Goal: Task Accomplishment & Management: Use online tool/utility

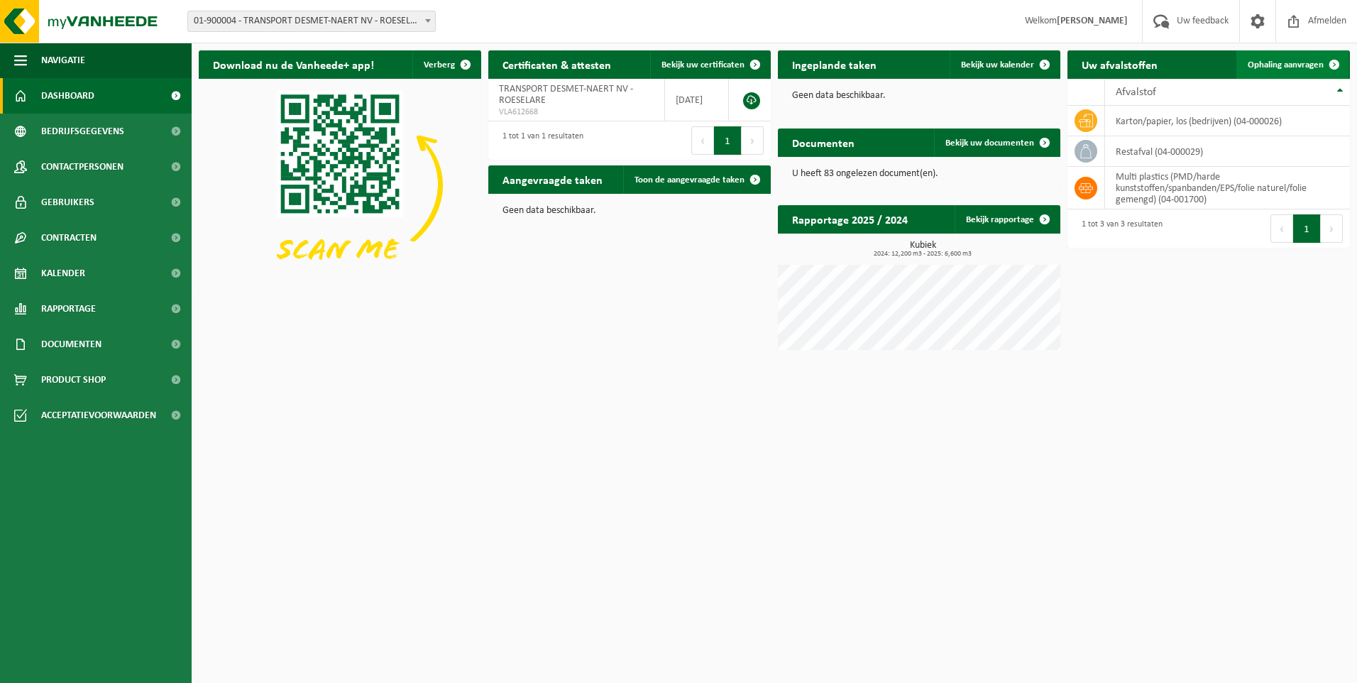
click at [1286, 62] on span "Ophaling aanvragen" at bounding box center [1286, 64] width 76 height 9
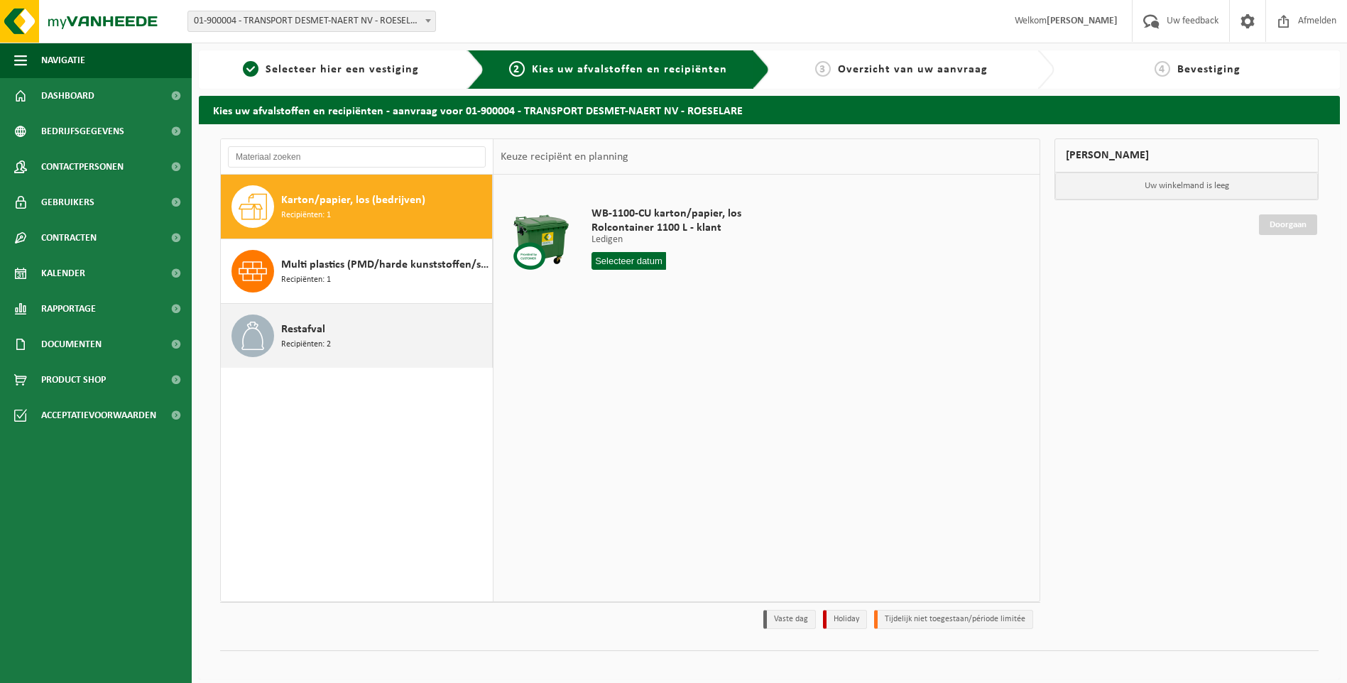
click at [365, 334] on div "Restafval Recipiënten: 2" at bounding box center [384, 335] width 207 height 43
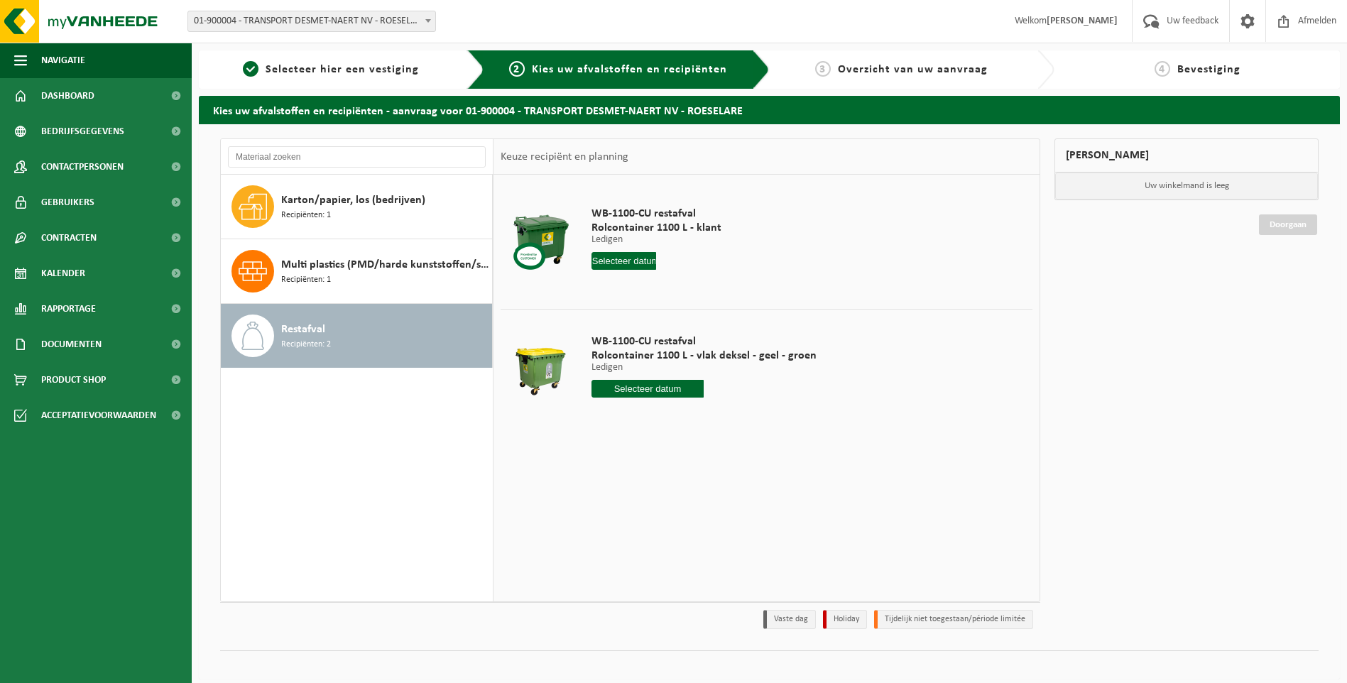
click at [655, 388] on input "text" at bounding box center [647, 389] width 113 height 18
click at [703, 513] on div "28 29 30 31 1 2 3 4 5 6 7 8 9 10 11 12 13 14 15 16 17 18 19 20 21 22 23 24 25 2…" at bounding box center [679, 515] width 175 height 114
click at [703, 537] on div "22" at bounding box center [703, 537] width 25 height 23
type input "Van [DATE]"
click at [632, 442] on button "In winkelmand" at bounding box center [632, 442] width 78 height 23
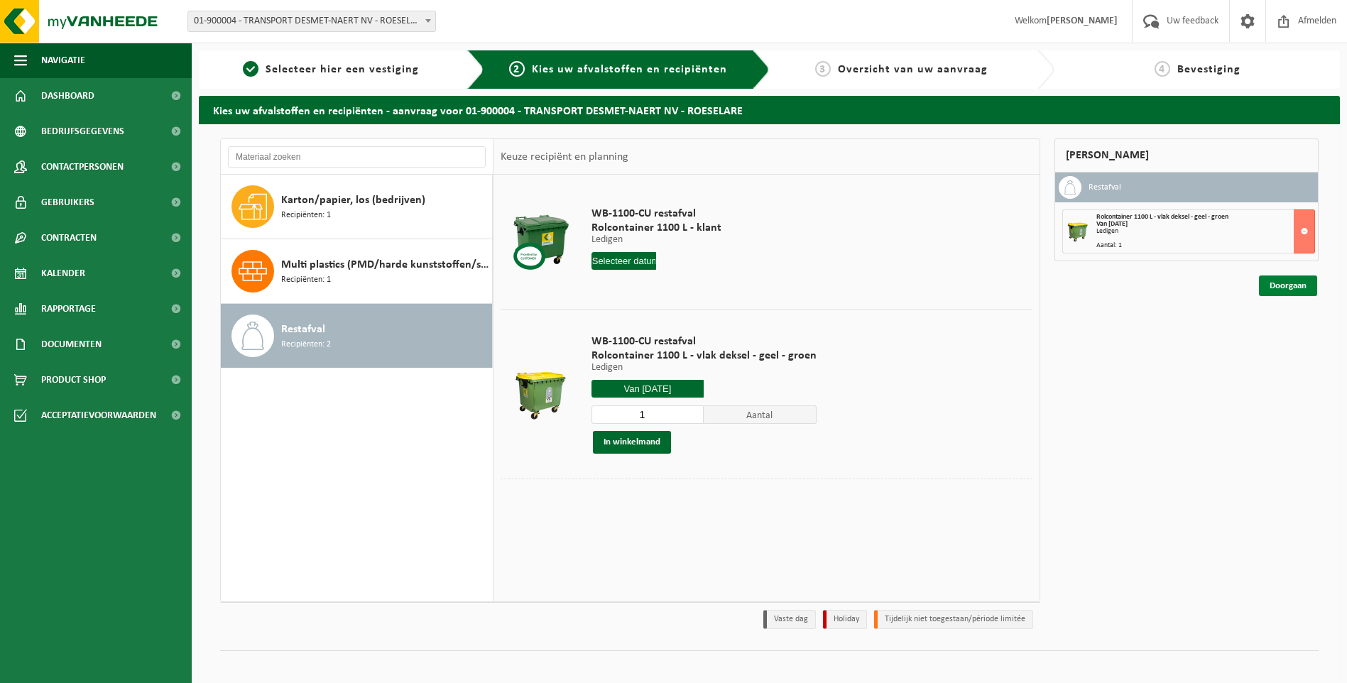
click at [1281, 292] on link "Doorgaan" at bounding box center [1288, 285] width 58 height 21
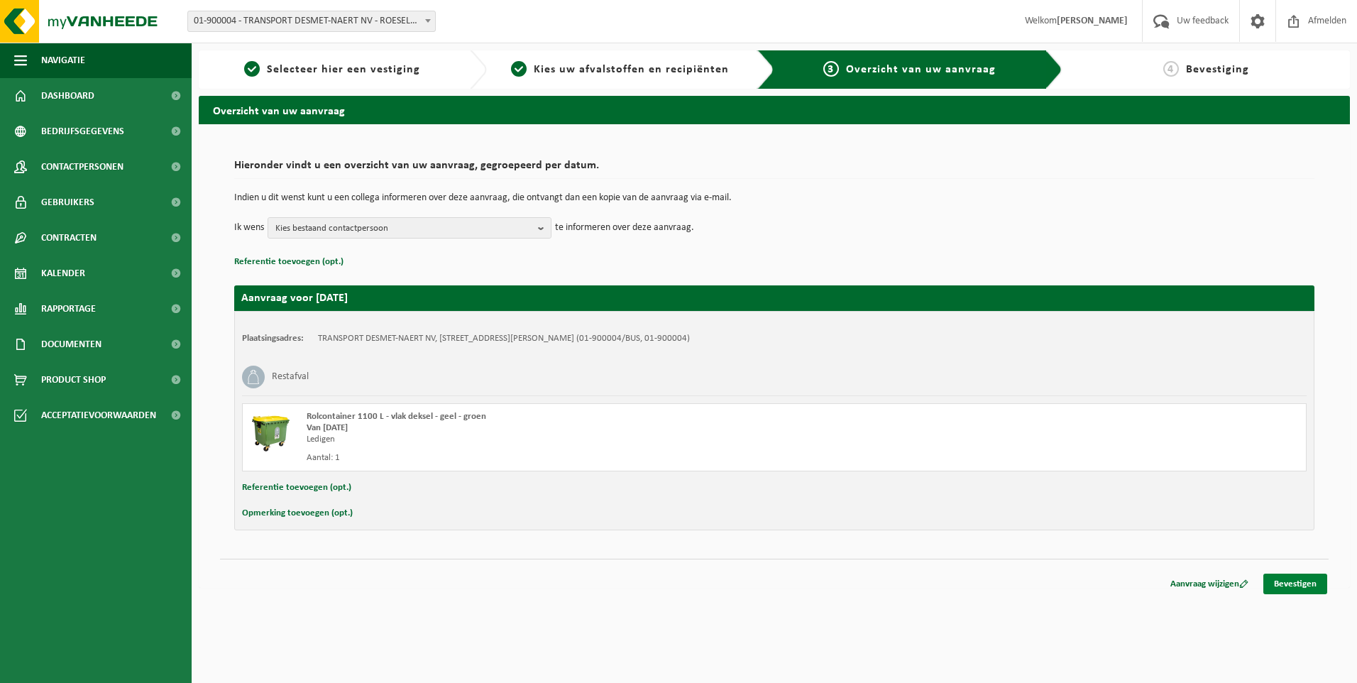
click at [1305, 586] on link "Bevestigen" at bounding box center [1296, 584] width 64 height 21
